Goal: Browse casually

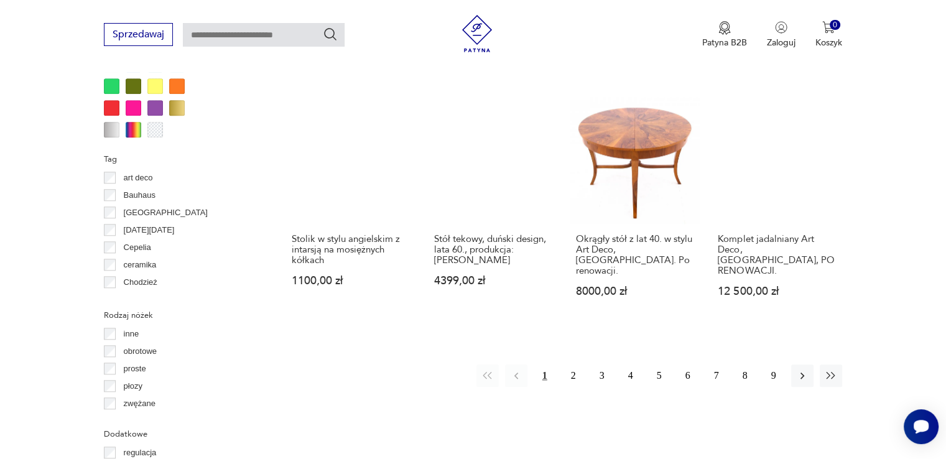
scroll to position [1208, 0]
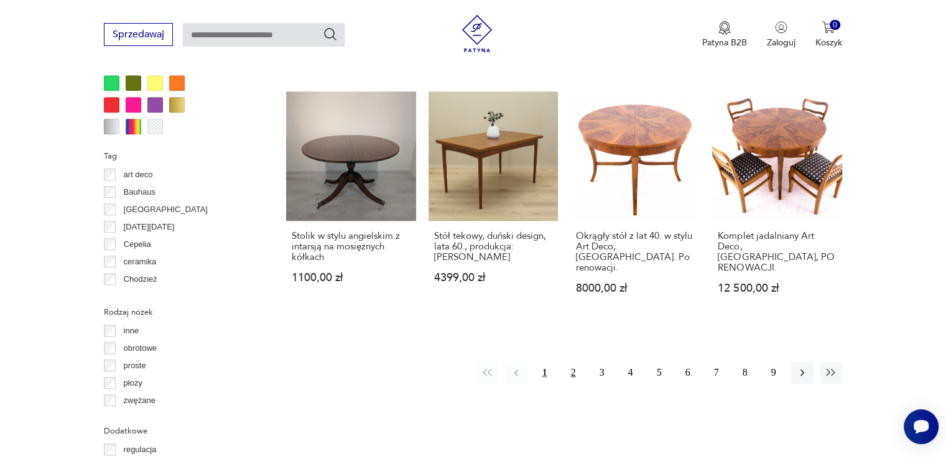
click at [577, 361] on button "2" at bounding box center [573, 372] width 22 height 22
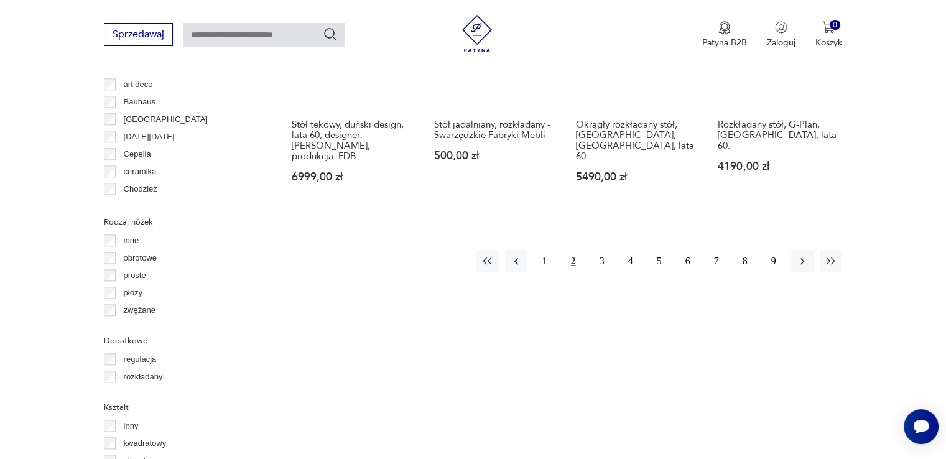
scroll to position [1387, 0]
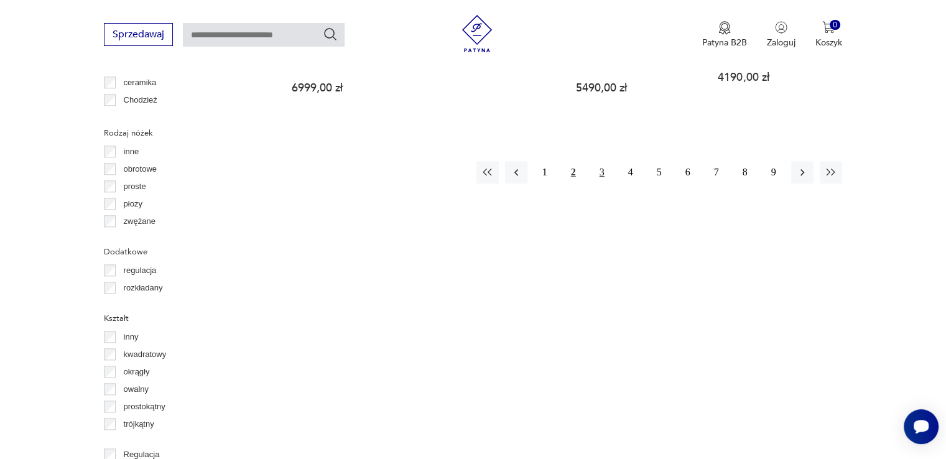
click at [599, 161] on button "3" at bounding box center [602, 172] width 22 height 22
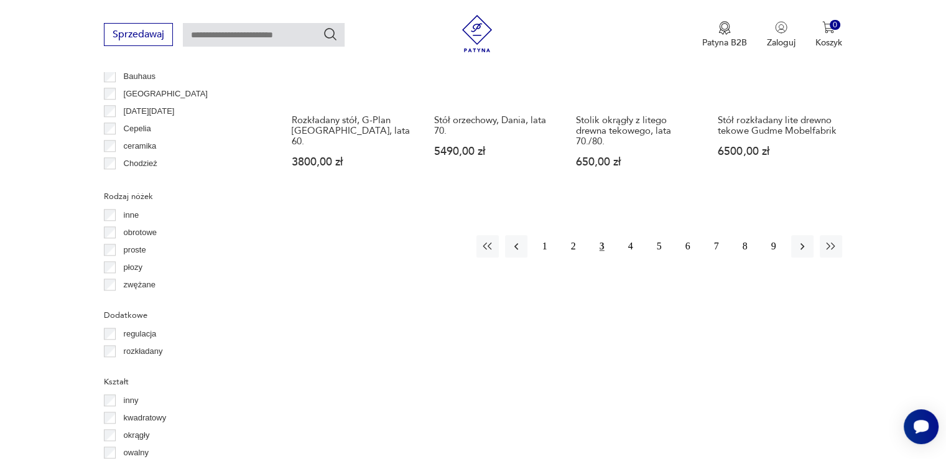
scroll to position [1325, 0]
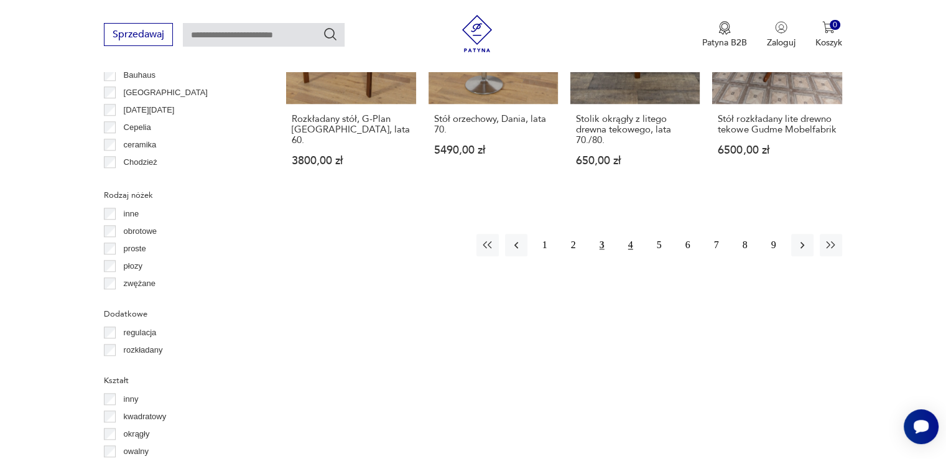
click at [629, 234] on button "4" at bounding box center [630, 245] width 22 height 22
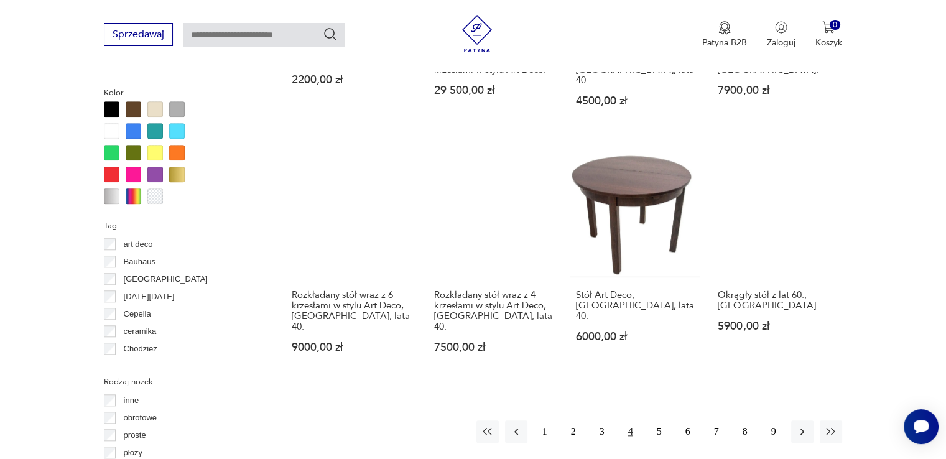
scroll to position [1449, 0]
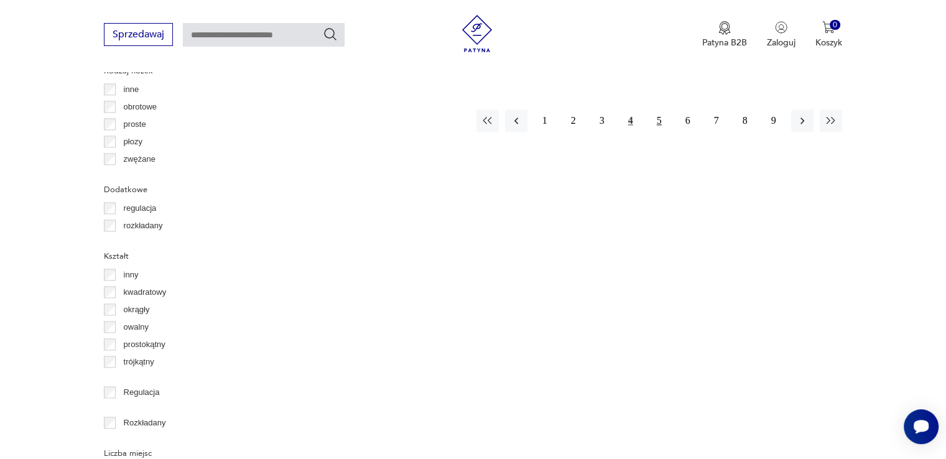
click at [660, 109] on button "5" at bounding box center [659, 120] width 22 height 22
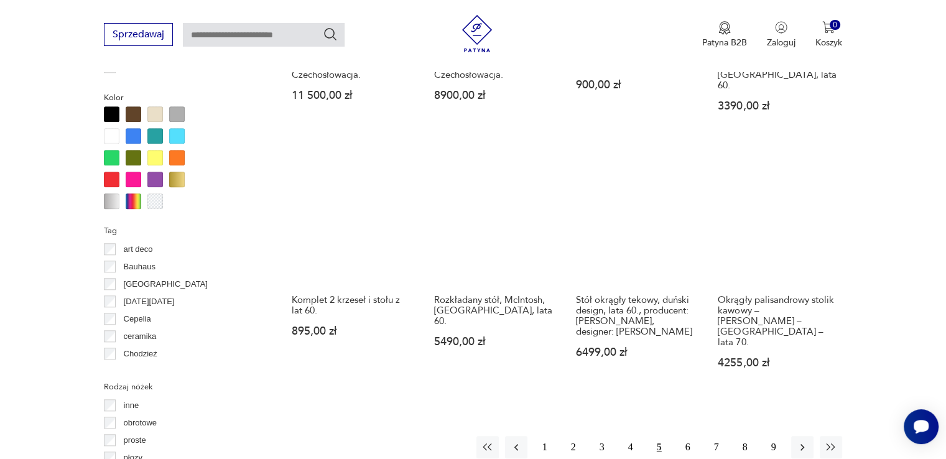
scroll to position [1138, 0]
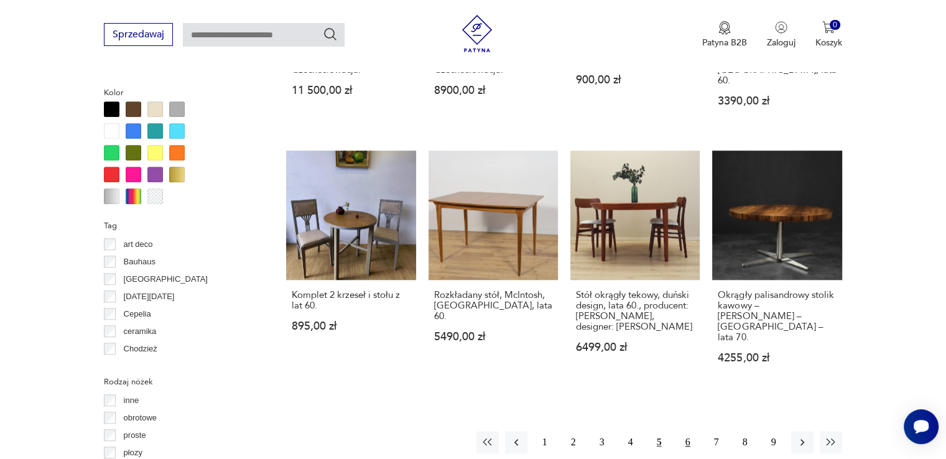
click at [687, 431] on button "6" at bounding box center [688, 442] width 22 height 22
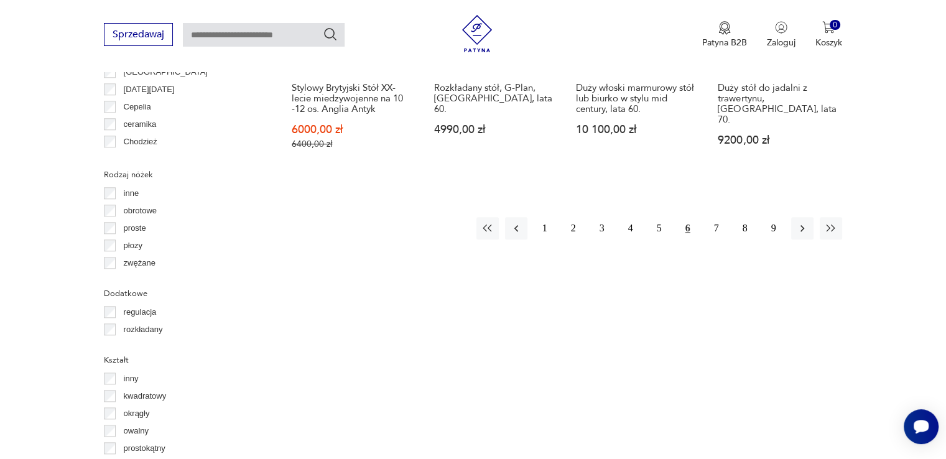
scroll to position [1449, 0]
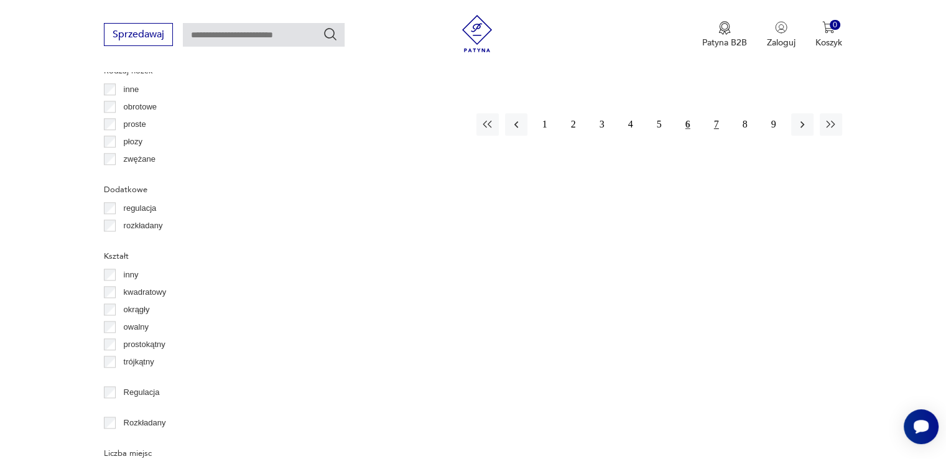
click at [714, 113] on button "7" at bounding box center [716, 124] width 22 height 22
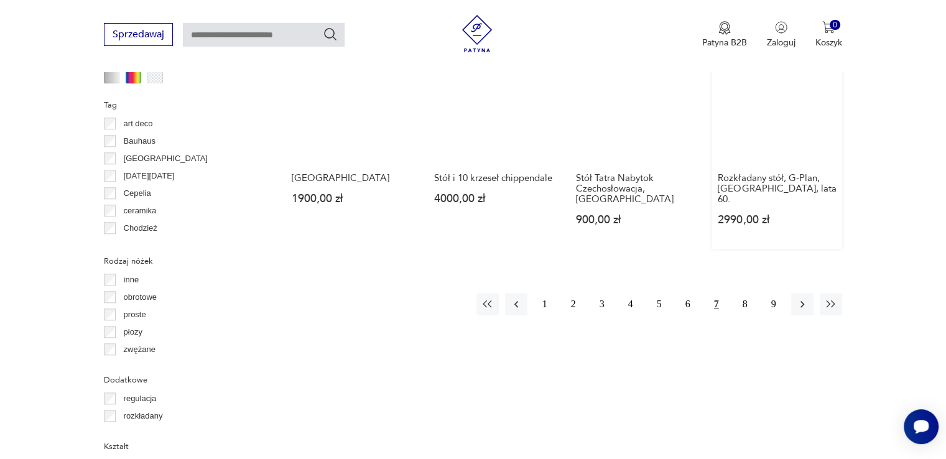
scroll to position [1325, 0]
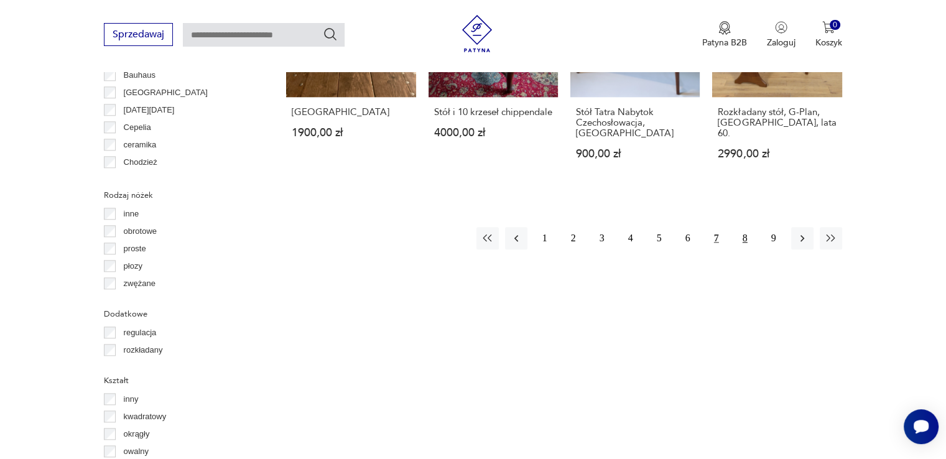
click at [742, 227] on button "8" at bounding box center [745, 238] width 22 height 22
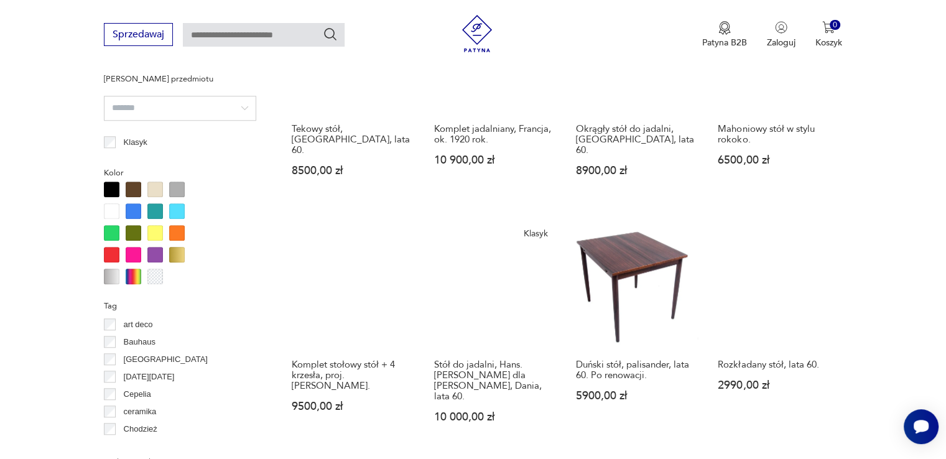
scroll to position [1138, 0]
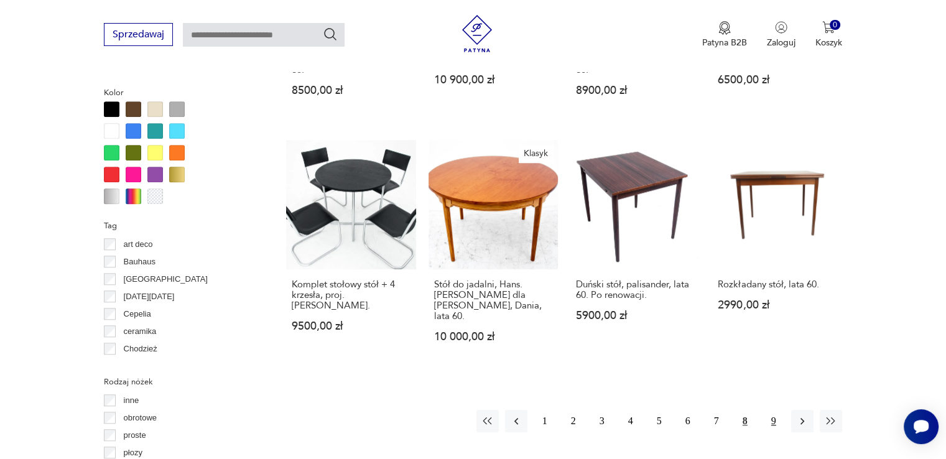
click at [767, 410] on button "9" at bounding box center [773, 421] width 22 height 22
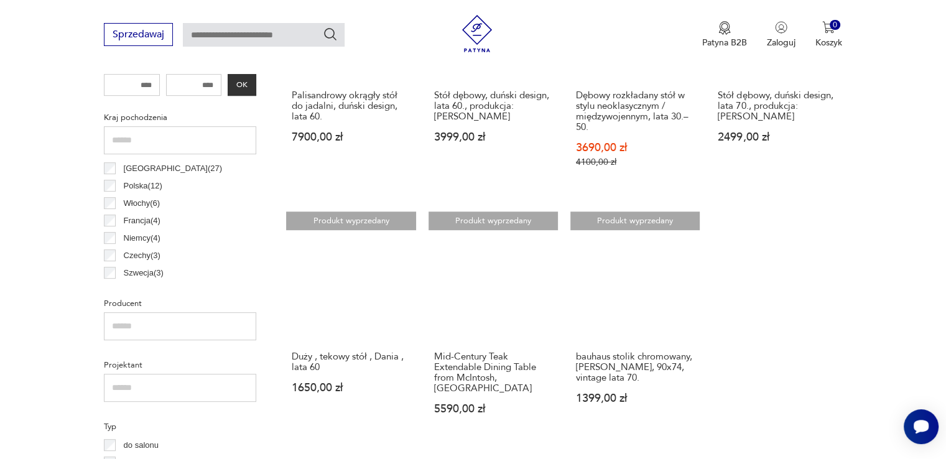
scroll to position [641, 0]
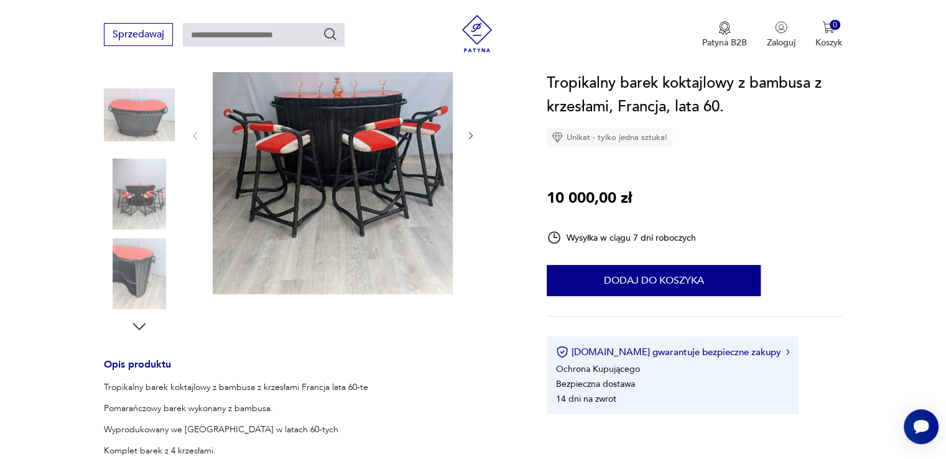
scroll to position [249, 0]
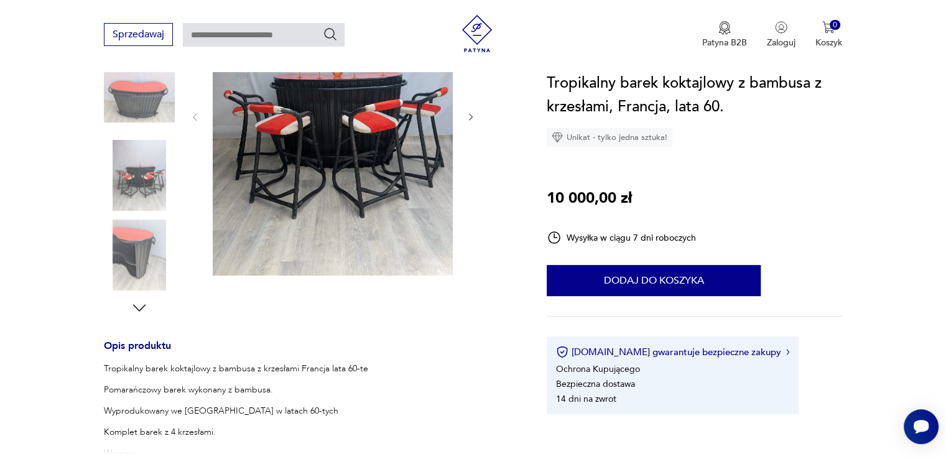
click at [373, 198] on img at bounding box center [333, 115] width 240 height 319
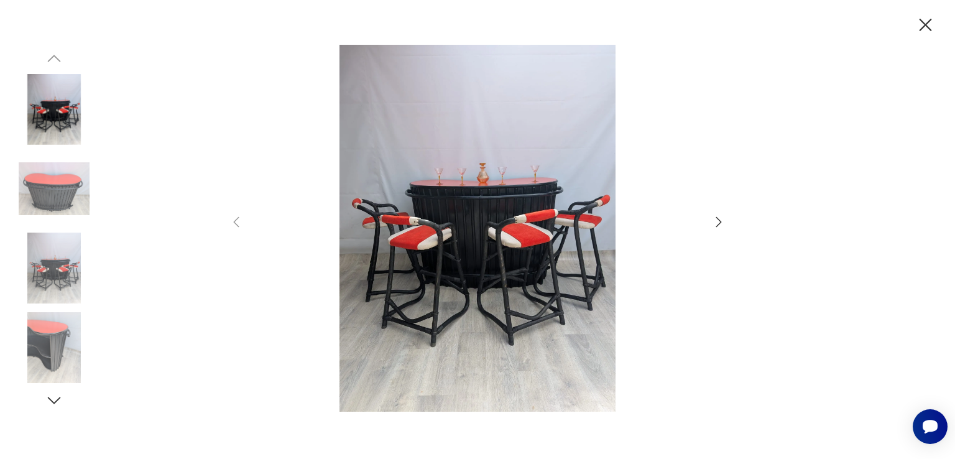
click at [711, 222] on div at bounding box center [478, 229] width 498 height 369
click at [719, 225] on icon "button" at bounding box center [718, 222] width 15 height 15
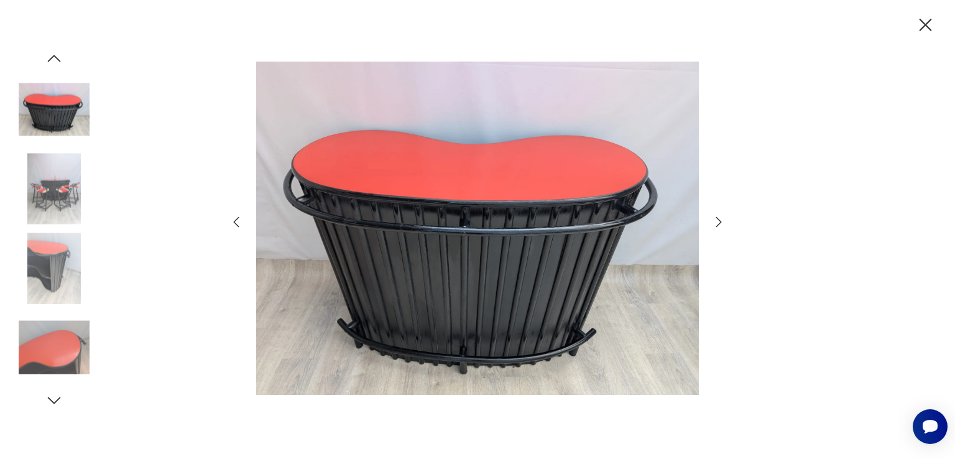
click at [719, 225] on icon "button" at bounding box center [718, 222] width 15 height 15
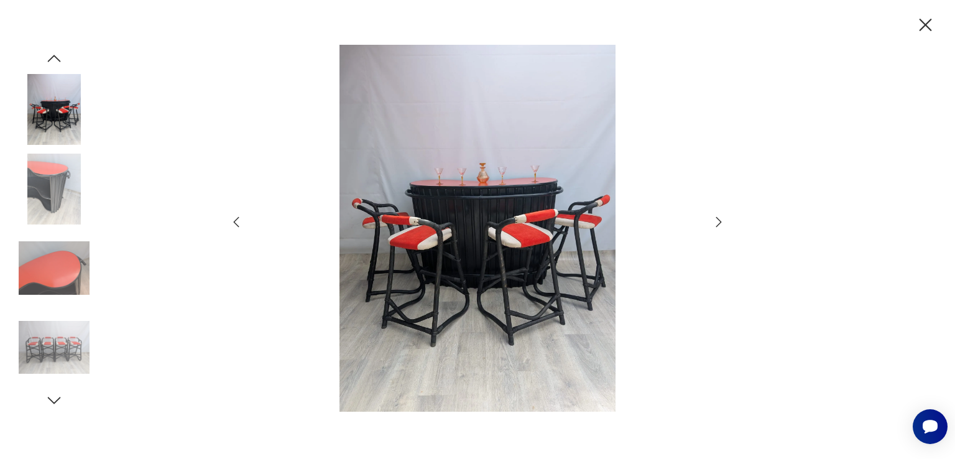
click at [719, 225] on icon "button" at bounding box center [718, 222] width 15 height 15
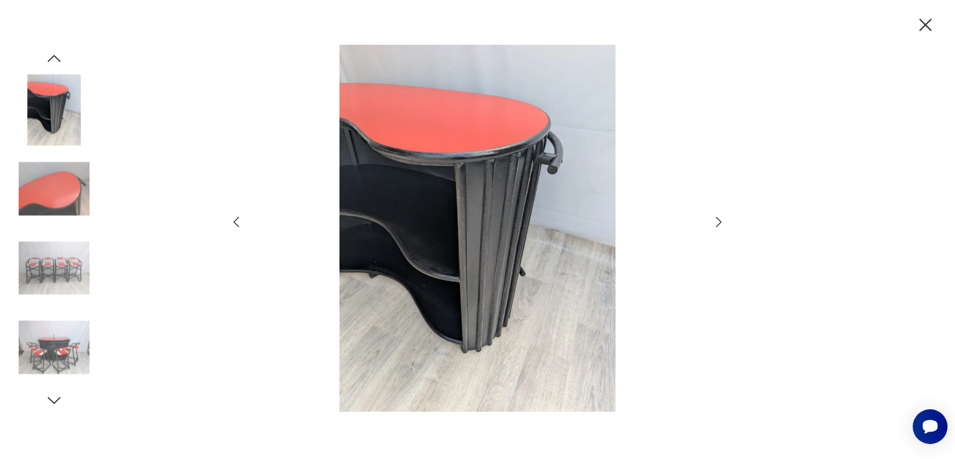
click at [719, 225] on icon "button" at bounding box center [718, 222] width 15 height 15
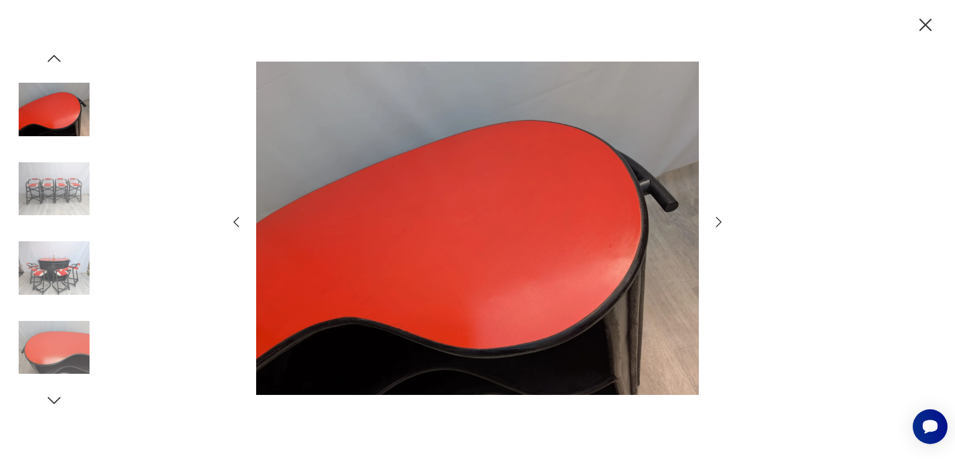
click at [719, 225] on icon "button" at bounding box center [718, 222] width 15 height 15
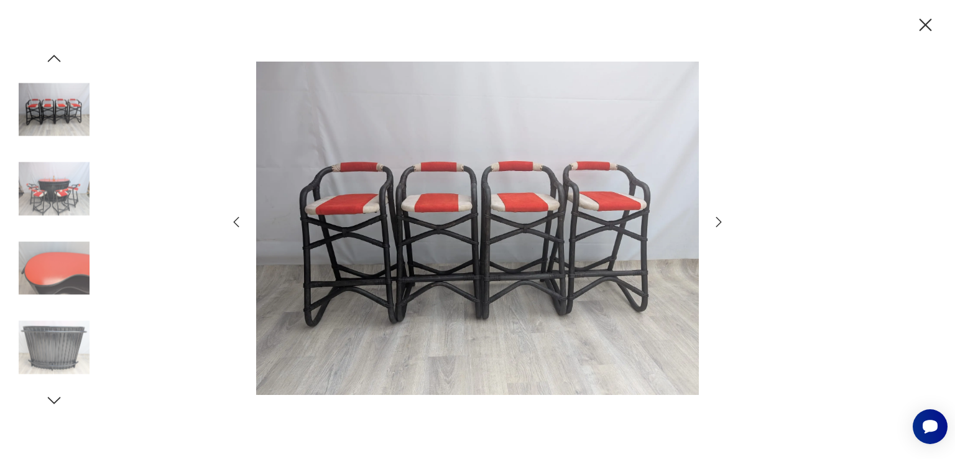
click at [719, 225] on icon "button" at bounding box center [718, 222] width 15 height 15
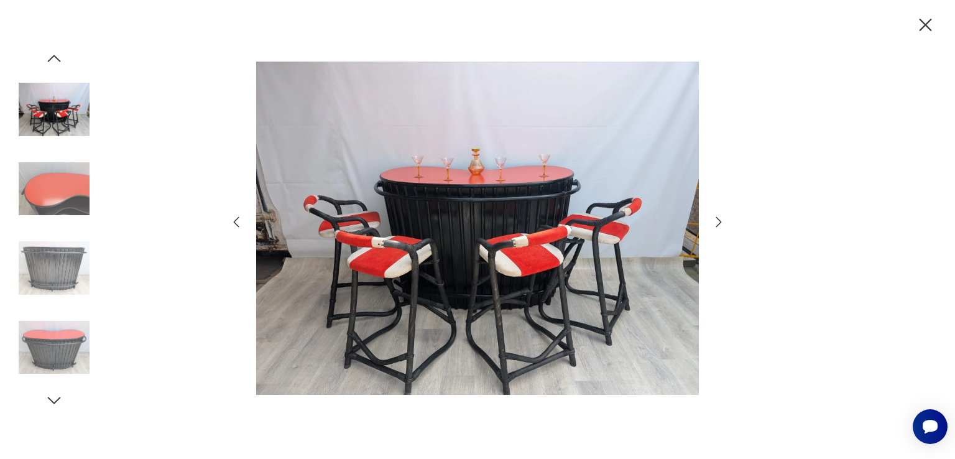
click at [719, 225] on icon "button" at bounding box center [718, 222] width 15 height 15
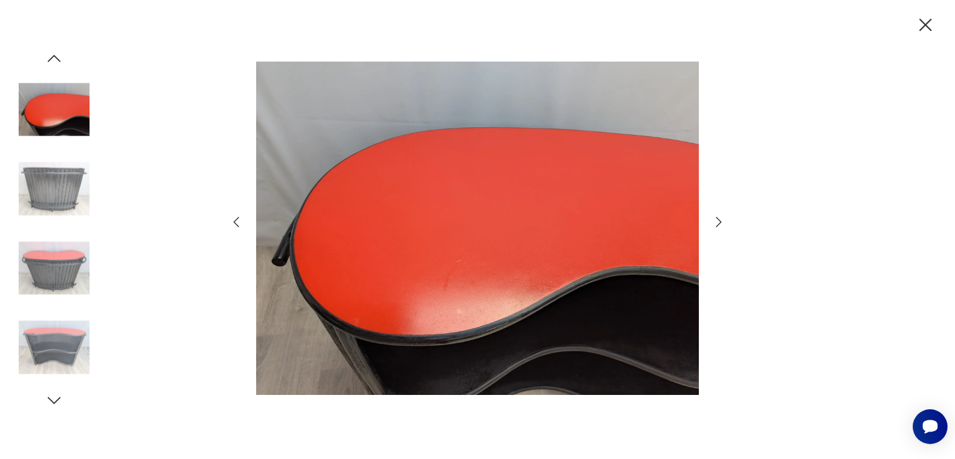
click at [719, 225] on icon "button" at bounding box center [718, 222] width 15 height 15
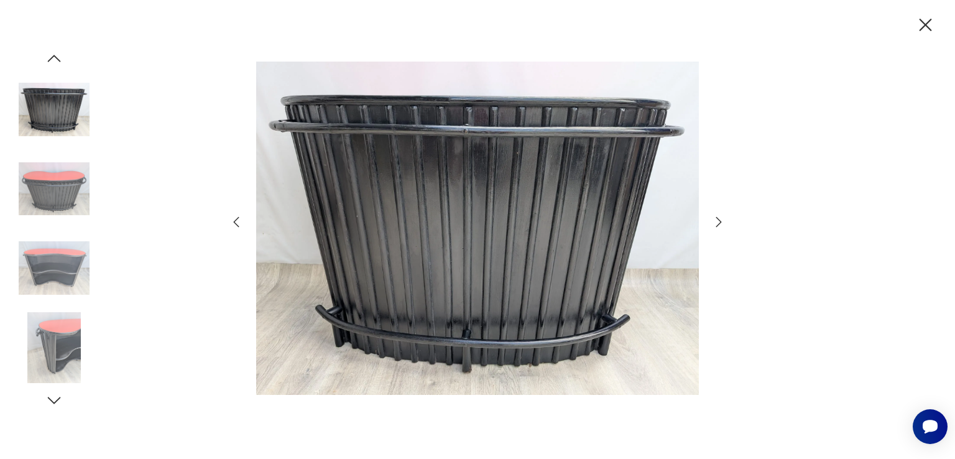
click at [928, 27] on icon "button" at bounding box center [926, 25] width 22 height 22
